Goal: Information Seeking & Learning: Learn about a topic

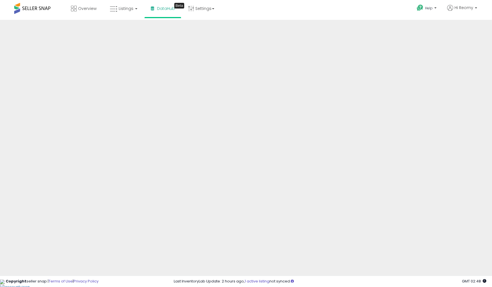
click at [481, 287] on div at bounding box center [246, 287] width 492 height 0
